Goal: Find specific page/section

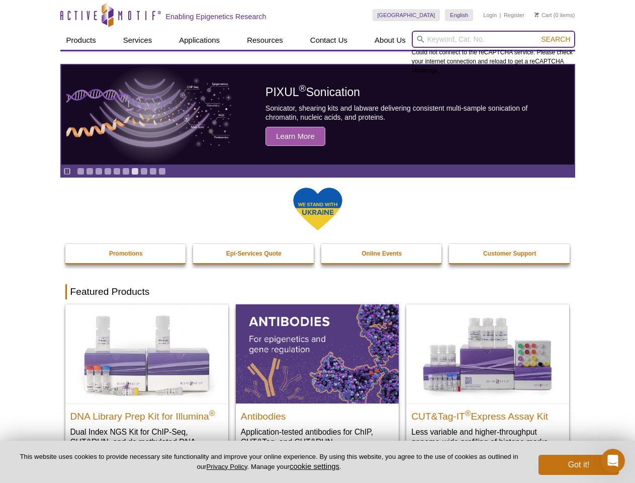
click at [493, 39] on input "search" at bounding box center [493, 39] width 163 height 17
click at [555, 39] on span "Search" at bounding box center [555, 39] width 29 height 8
click at [67, 171] on icon "Pause" at bounding box center [67, 171] width 7 height 7
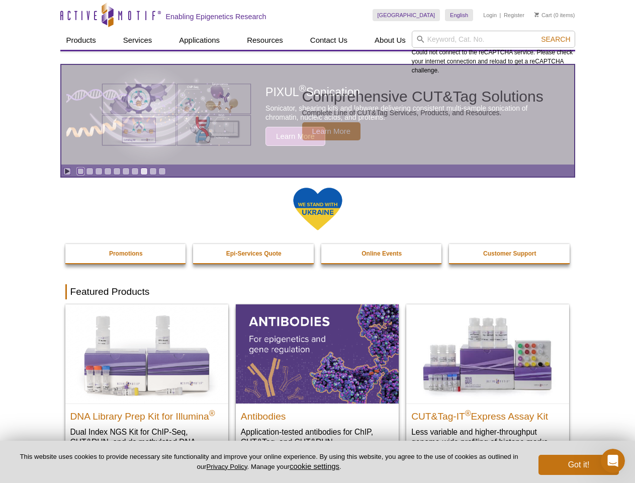
click at [80, 171] on link "Go to slide 1" at bounding box center [81, 171] width 8 height 8
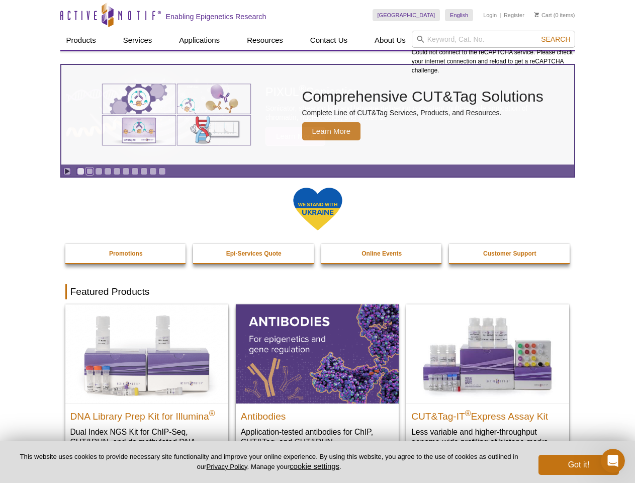
click at [89, 171] on link "Go to slide 2" at bounding box center [90, 171] width 8 height 8
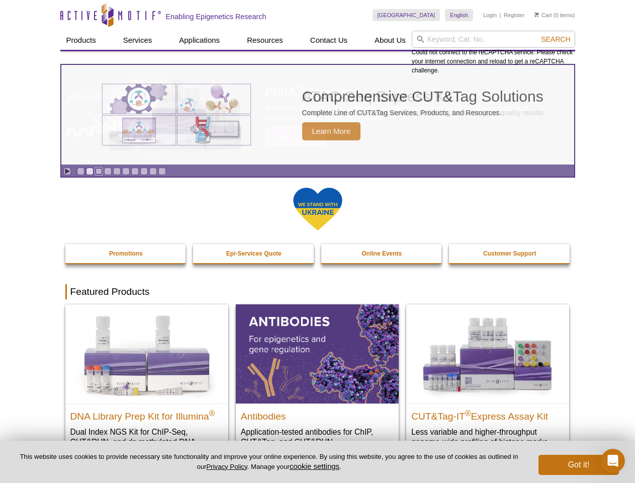
click at [99, 171] on link "Go to slide 3" at bounding box center [99, 171] width 8 height 8
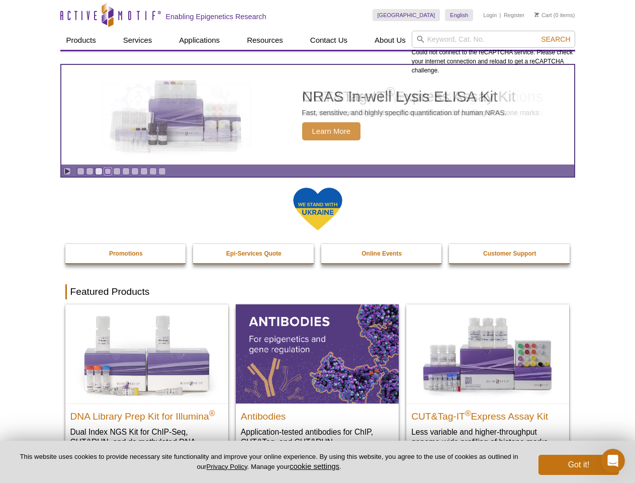
click at [108, 171] on link "Go to slide 4" at bounding box center [108, 171] width 8 height 8
click at [117, 171] on link "Go to slide 5" at bounding box center [117, 171] width 8 height 8
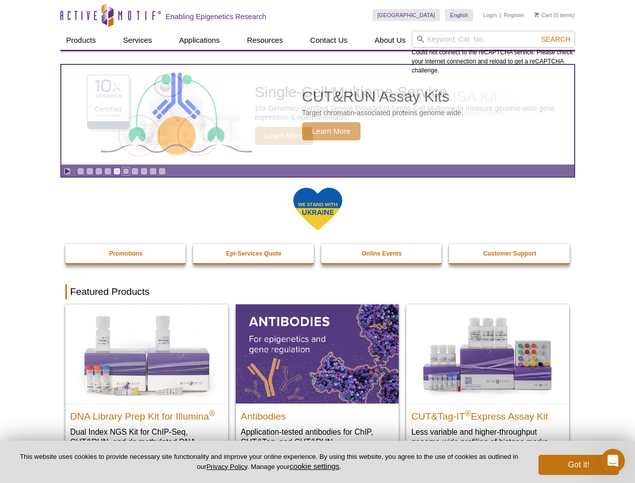
click at [126, 171] on link "Go to slide 6" at bounding box center [126, 171] width 8 height 8
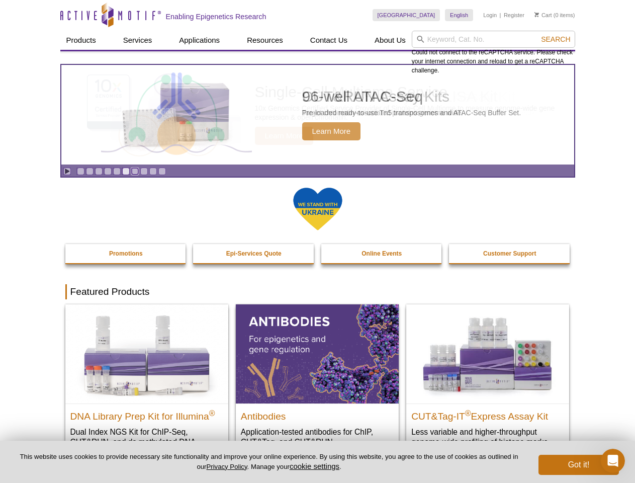
click at [135, 171] on link "Go to slide 7" at bounding box center [135, 171] width 8 height 8
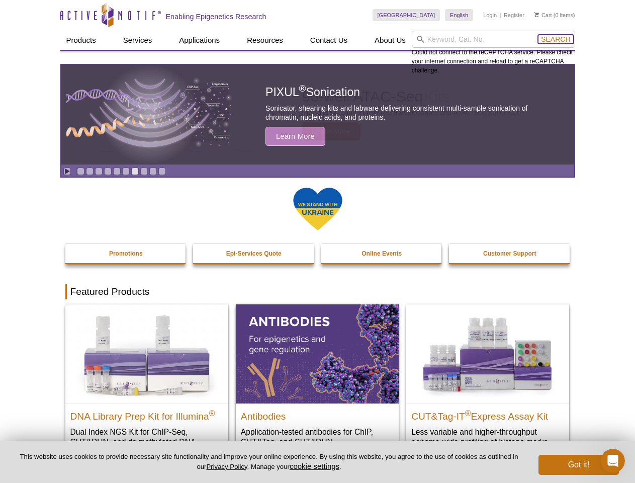
click at [555, 39] on span "Search" at bounding box center [555, 39] width 29 height 8
